Goal: Transaction & Acquisition: Subscribe to service/newsletter

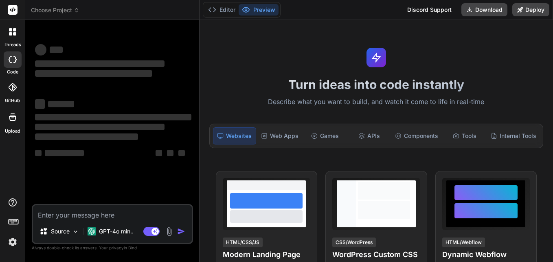
click at [13, 36] on div at bounding box center [12, 31] width 17 height 17
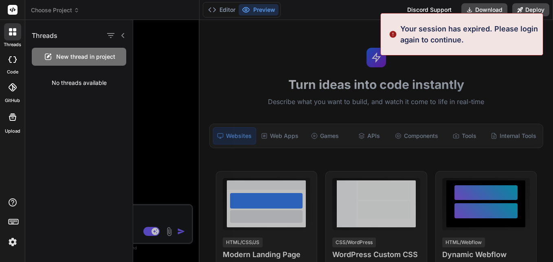
click at [145, 45] on div at bounding box center [343, 141] width 420 height 242
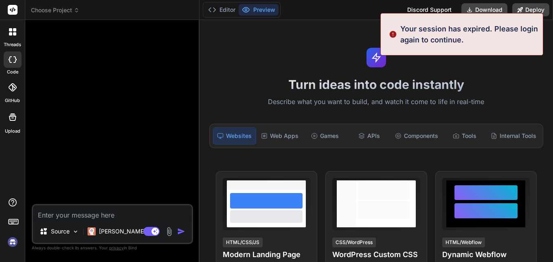
type textarea "x"
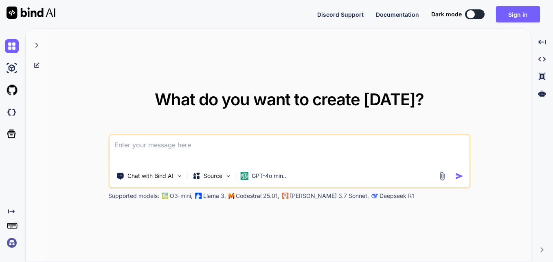
click at [168, 147] on textarea at bounding box center [290, 150] width 360 height 30
click at [270, 179] on p "GPT-4o min.." at bounding box center [269, 176] width 35 height 8
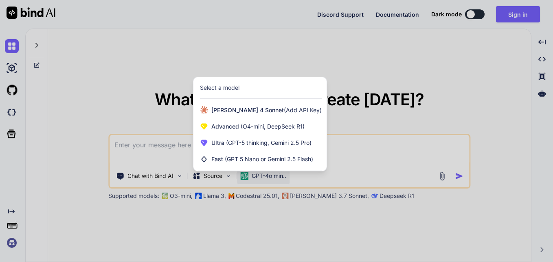
click at [359, 155] on div at bounding box center [276, 131] width 553 height 262
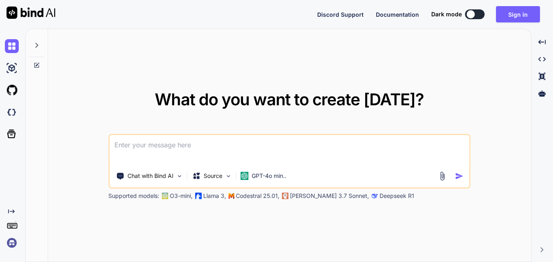
click at [304, 148] on textarea at bounding box center [290, 150] width 360 height 30
click at [474, 14] on div at bounding box center [471, 14] width 8 height 8
type textarea "x"
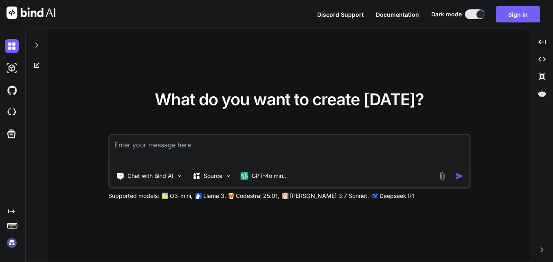
click at [244, 156] on textarea at bounding box center [290, 150] width 360 height 30
paste textarea
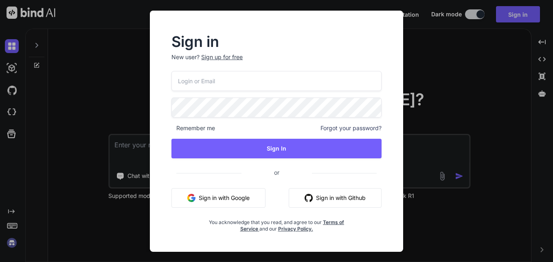
click at [243, 92] on div "Remember me Forgot your password? Sign In or Sign in with Google Sign in with G…" at bounding box center [277, 151] width 210 height 161
click at [238, 82] on input "email" at bounding box center [277, 81] width 210 height 20
click at [212, 85] on input "email" at bounding box center [277, 81] width 210 height 20
click at [326, 82] on input "email" at bounding box center [277, 81] width 210 height 20
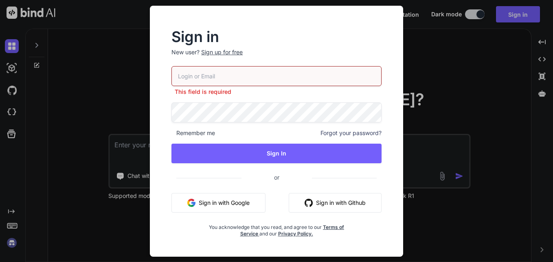
drag, startPoint x: 174, startPoint y: 221, endPoint x: 170, endPoint y: 155, distance: 66.6
click at [175, 221] on div "This field is required Remember me Forgot your password? Sign In or Sign in wit…" at bounding box center [277, 151] width 210 height 171
click at [206, 75] on input "email" at bounding box center [277, 76] width 210 height 20
type input "[EMAIL_ADDRESS][DOMAIN_NAME]"
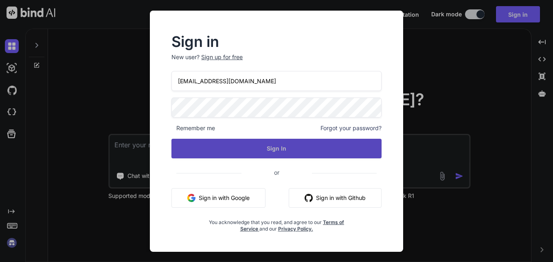
click at [290, 147] on button "Sign In" at bounding box center [277, 149] width 210 height 20
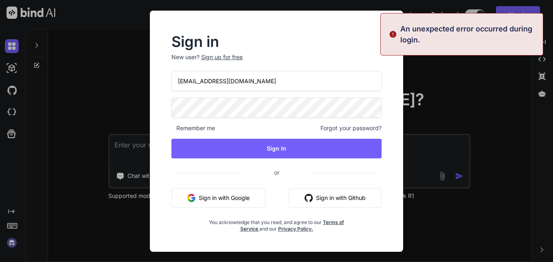
click at [234, 50] on div "Sign in New user? Sign up for free" at bounding box center [277, 53] width 210 height 36
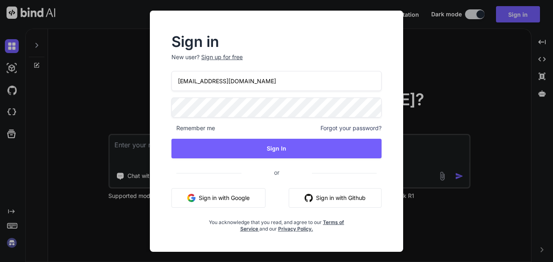
click at [234, 55] on div "Sign up for free" at bounding box center [222, 57] width 42 height 8
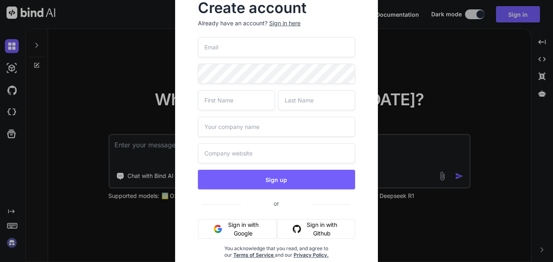
click at [231, 46] on input "email" at bounding box center [276, 47] width 157 height 20
click at [187, 71] on div "Create account Already have an account? Sign in here Sign up or Sign in with Go…" at bounding box center [276, 136] width 203 height 296
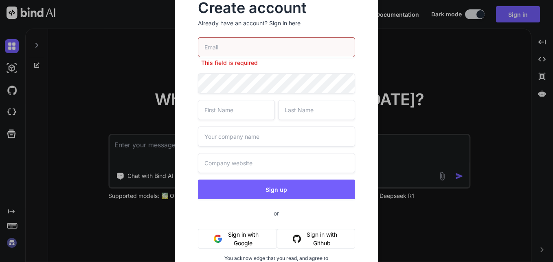
click at [240, 71] on div "This field is required Sign up or Sign in with Google Sign in with Github You a…" at bounding box center [276, 162] width 157 height 250
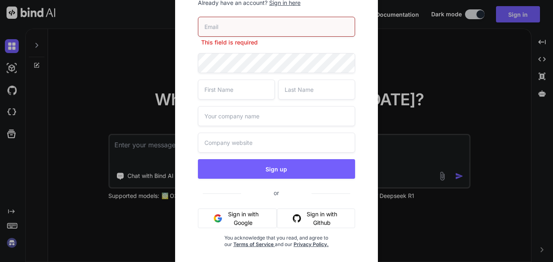
click at [256, 115] on input "text" at bounding box center [276, 116] width 157 height 20
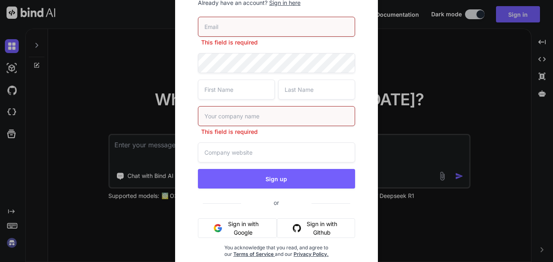
click at [252, 136] on div "This field is required This field is required Sign up or Sign in with Google Si…" at bounding box center [276, 147] width 157 height 260
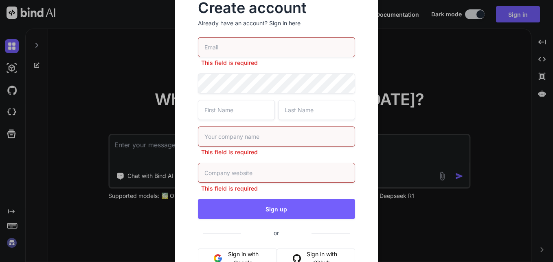
click at [239, 52] on input "email" at bounding box center [276, 47] width 157 height 20
